Goal: Find specific page/section

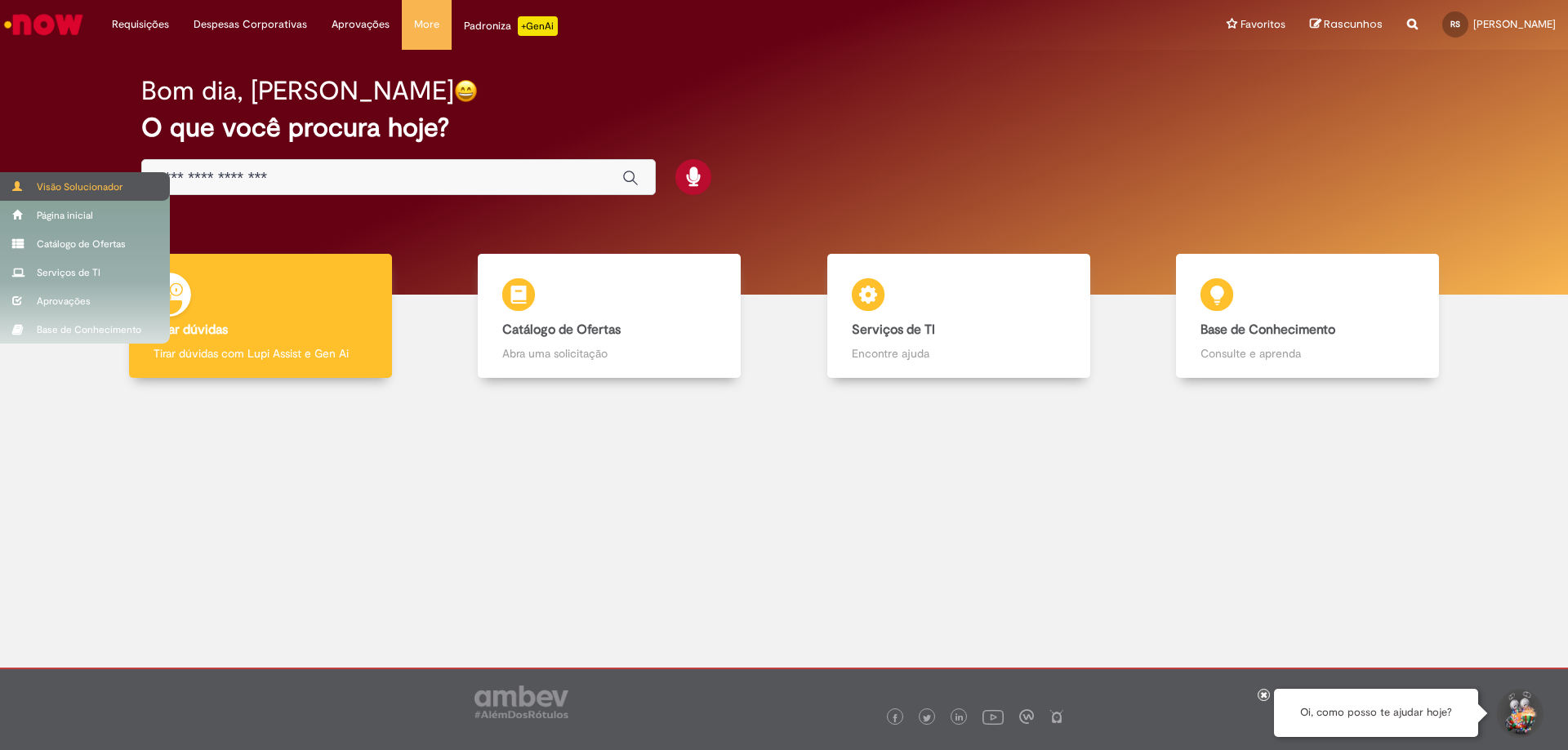
click at [60, 179] on div "Visão Solucionador" at bounding box center [85, 187] width 170 height 28
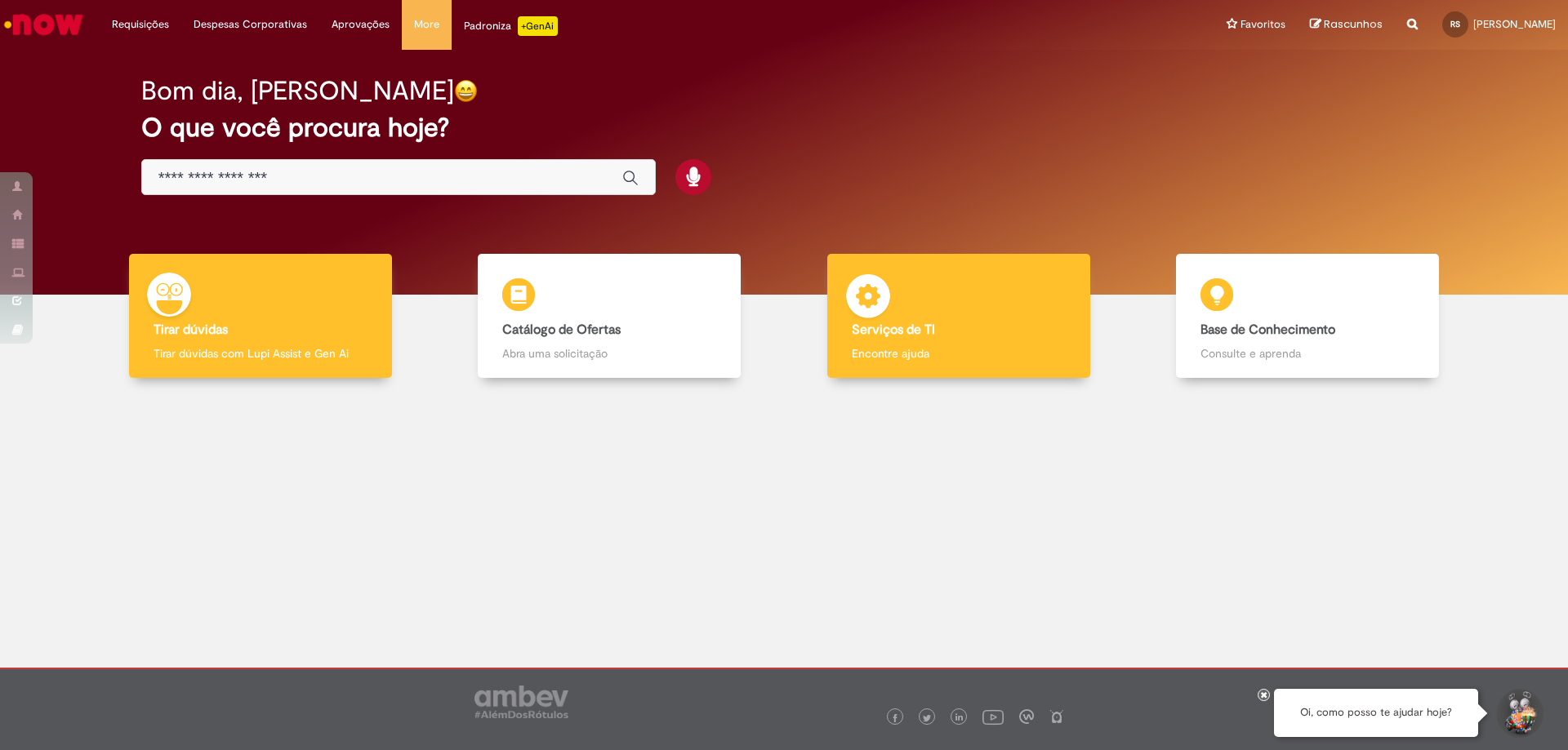
click at [954, 328] on h4 "Serviços de TI" at bounding box center [959, 331] width 214 height 15
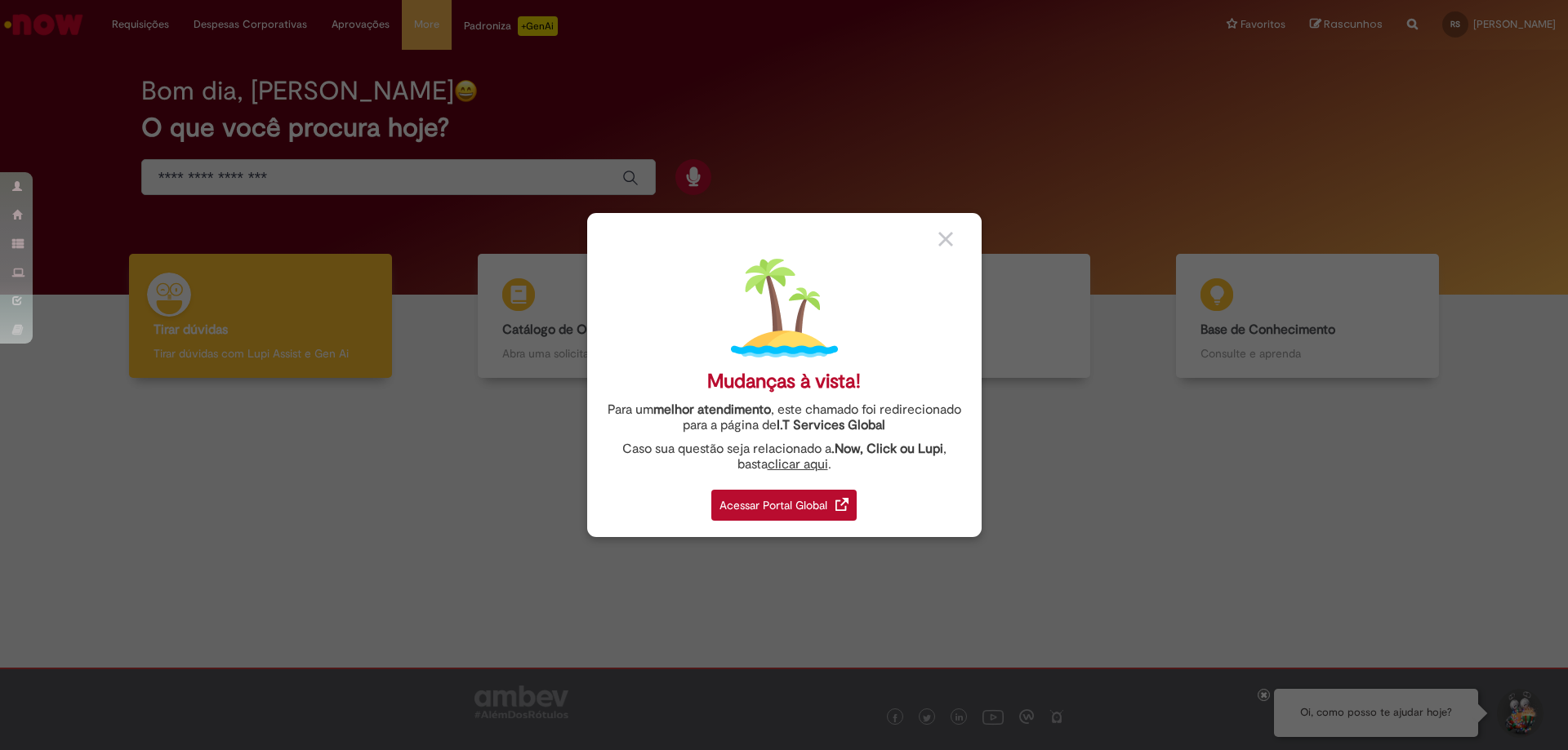
click at [783, 496] on div "Acessar Portal Global" at bounding box center [784, 505] width 146 height 31
